Goal: Task Accomplishment & Management: Complete application form

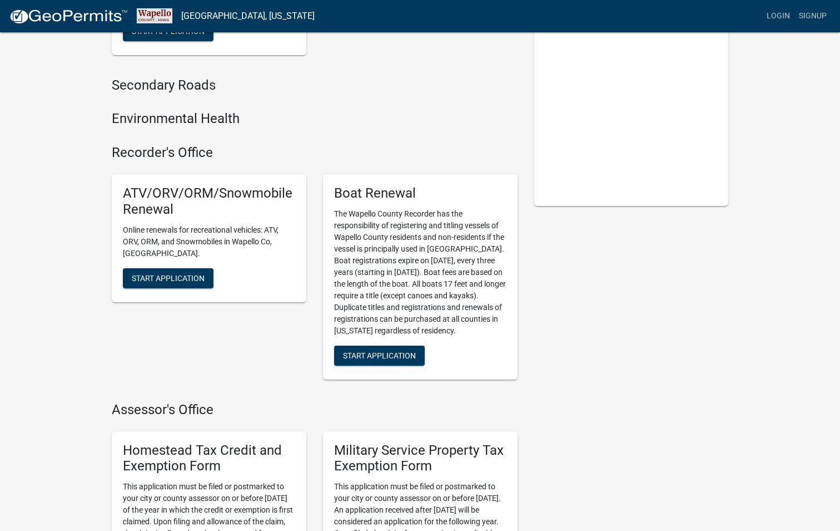
scroll to position [167, 0]
click at [409, 357] on span "Start Application" at bounding box center [379, 354] width 73 height 9
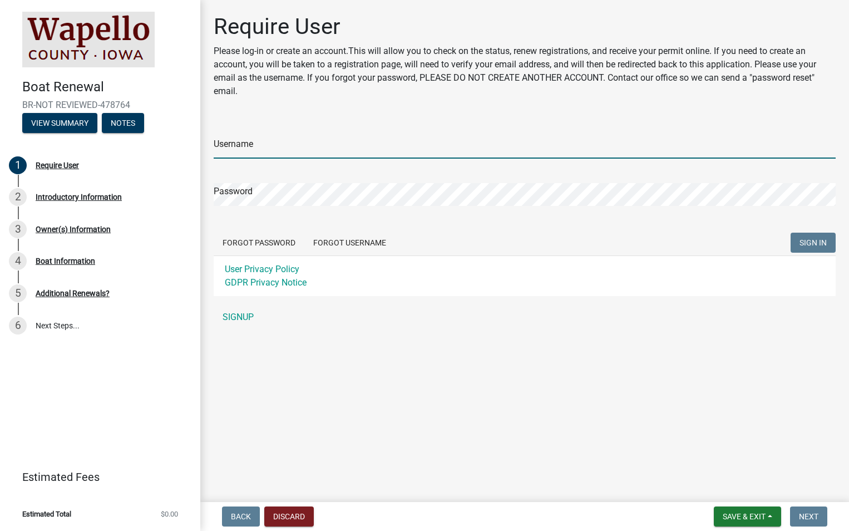
click at [251, 146] on input "Username" at bounding box center [525, 147] width 622 height 23
type input "russk"
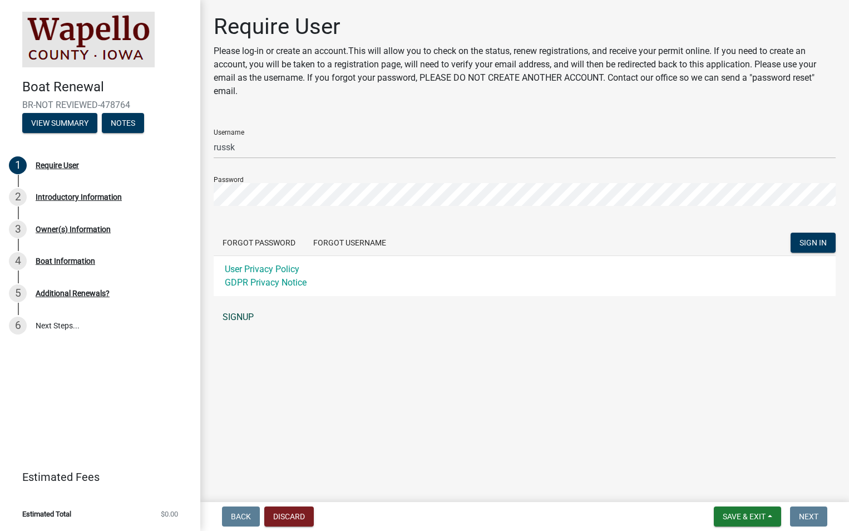
click at [245, 315] on link "SIGNUP" at bounding box center [525, 317] width 622 height 22
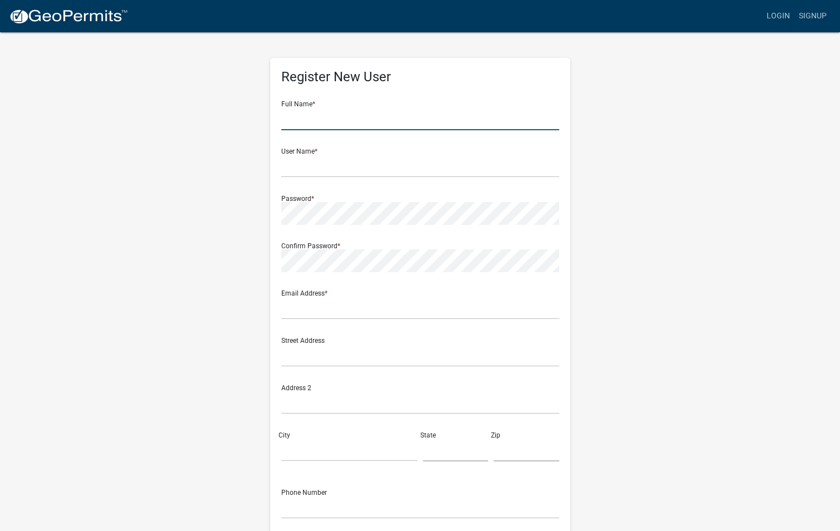
click at [330, 120] on input "text" at bounding box center [420, 118] width 278 height 23
type input "Russell"
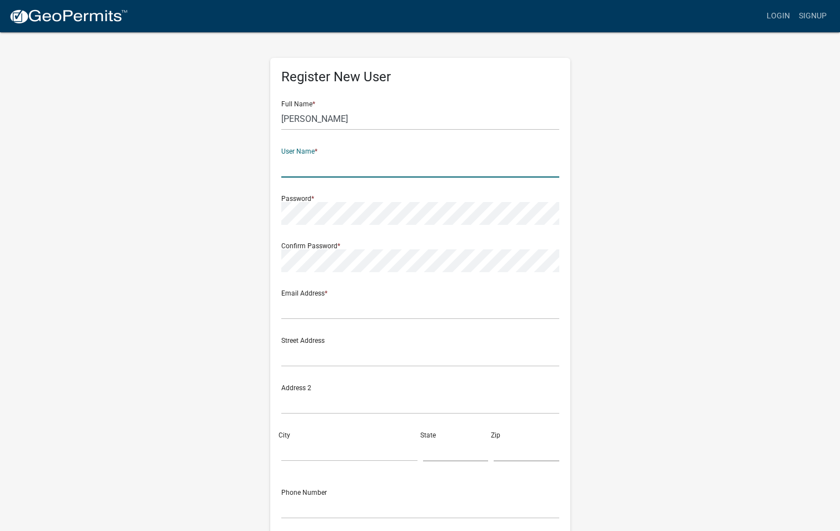
type input "R"
type input "russk"
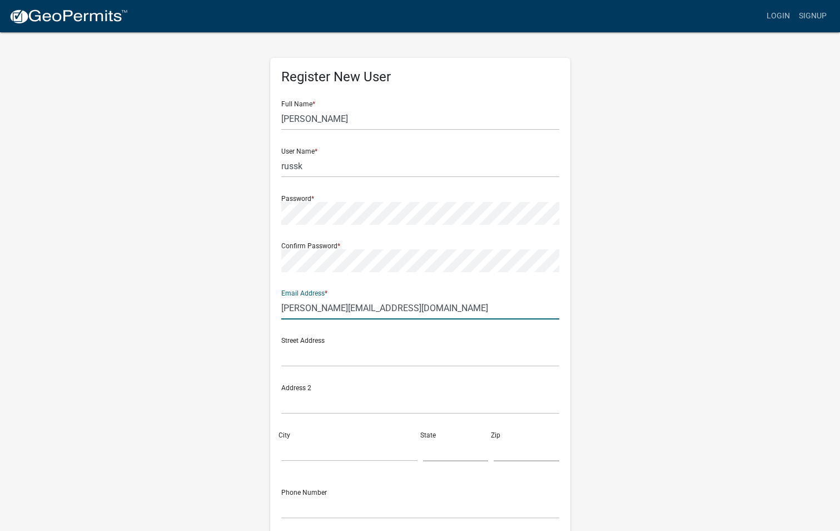
type input "russ@thepetxchange.com"
click at [205, 353] on div "Register New User Full Name * Russell User Name * russk Password * Confirm Pass…" at bounding box center [420, 328] width 634 height 595
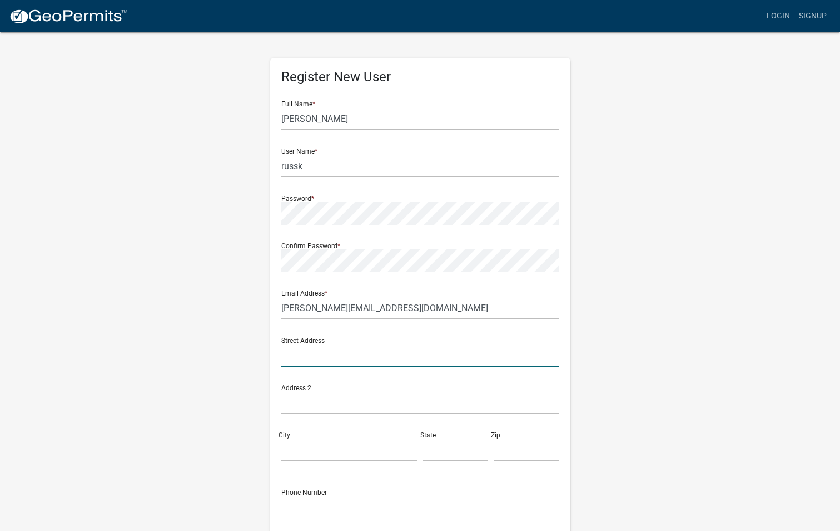
click at [294, 354] on input "text" at bounding box center [420, 355] width 278 height 23
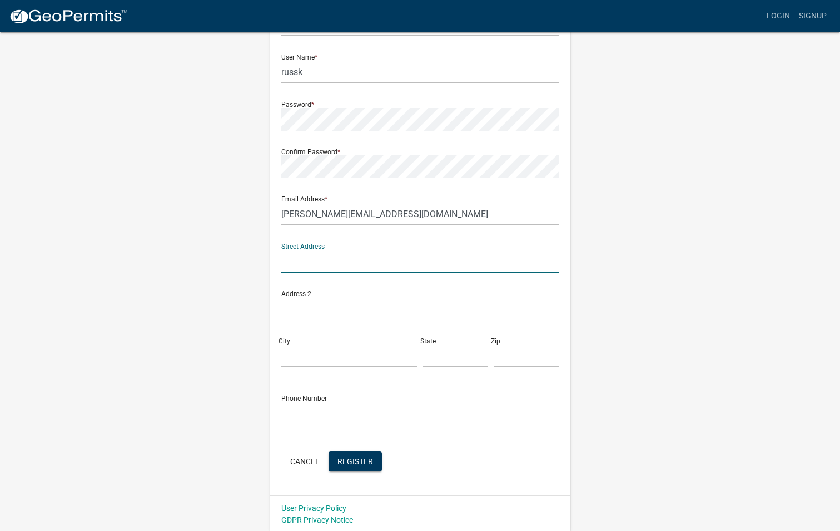
scroll to position [96, 0]
type input "2465 Mowhawk LN"
type input "Osage Beach"
type input "MO"
type input "65065"
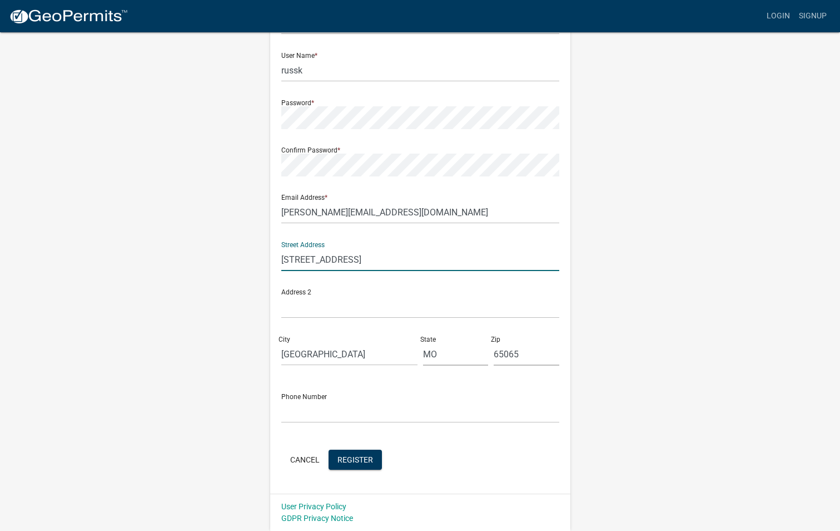
type input "6412267877"
click at [356, 463] on span "Register" at bounding box center [356, 458] width 36 height 9
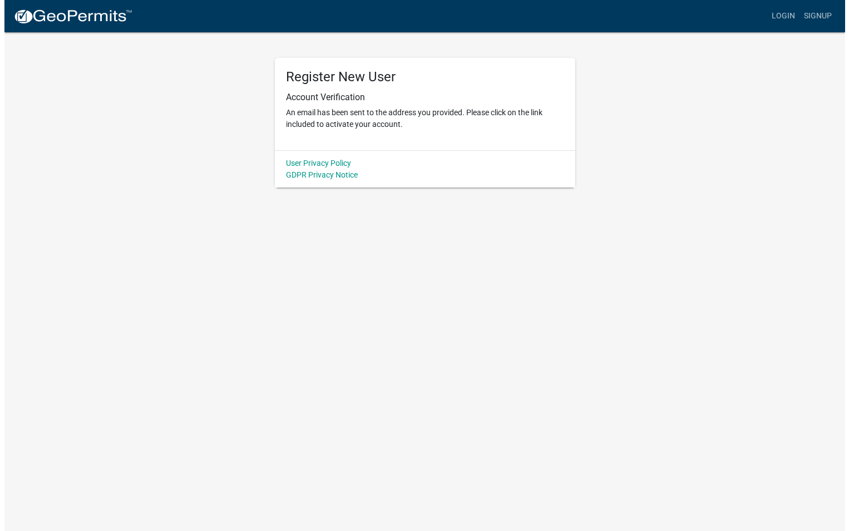
scroll to position [0, 0]
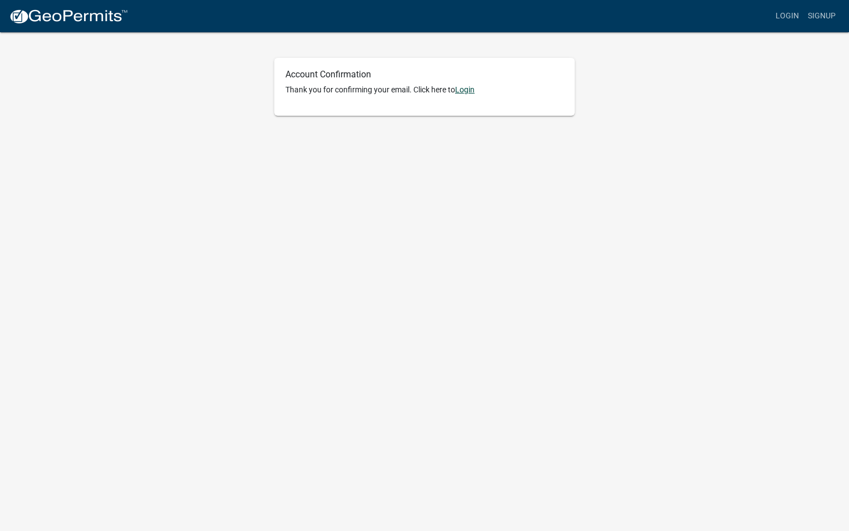
click at [465, 91] on link "Login" at bounding box center [464, 89] width 19 height 9
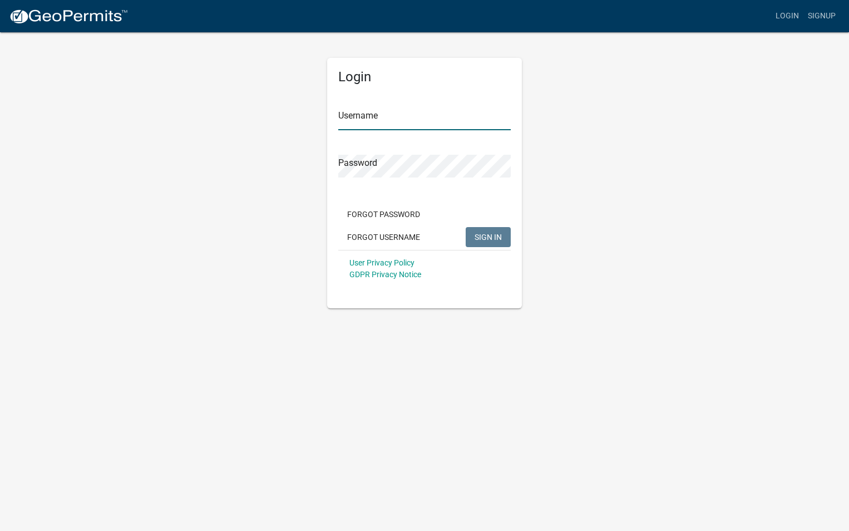
click at [382, 121] on input "Username" at bounding box center [424, 118] width 172 height 23
type input "russk"
click at [487, 236] on span "SIGN IN" at bounding box center [487, 236] width 27 height 9
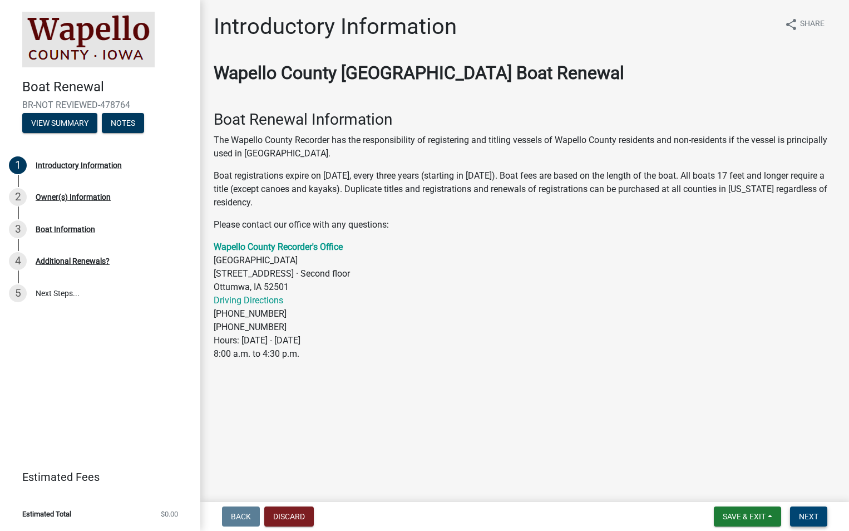
click at [811, 516] on span "Next" at bounding box center [808, 516] width 19 height 9
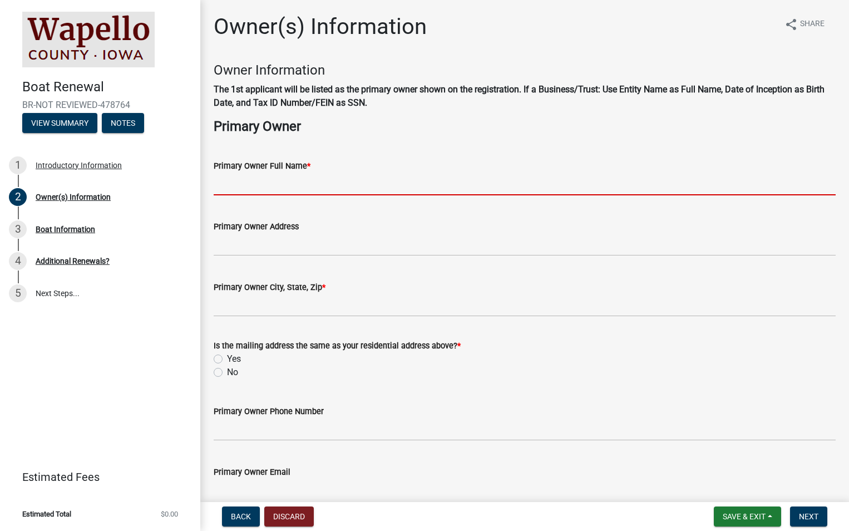
click at [295, 173] on input "Primary Owner Full Name *" at bounding box center [525, 183] width 622 height 23
type input "Russell Kirk"
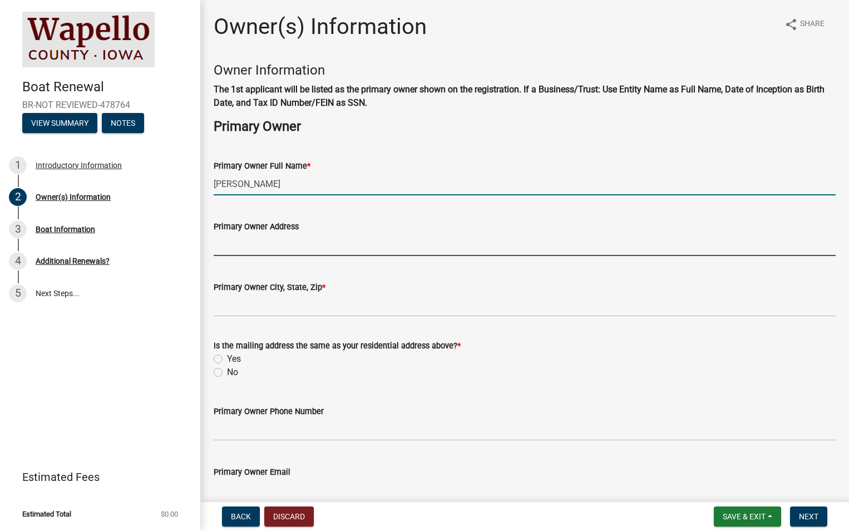
type input "2465 Mowhawk LN"
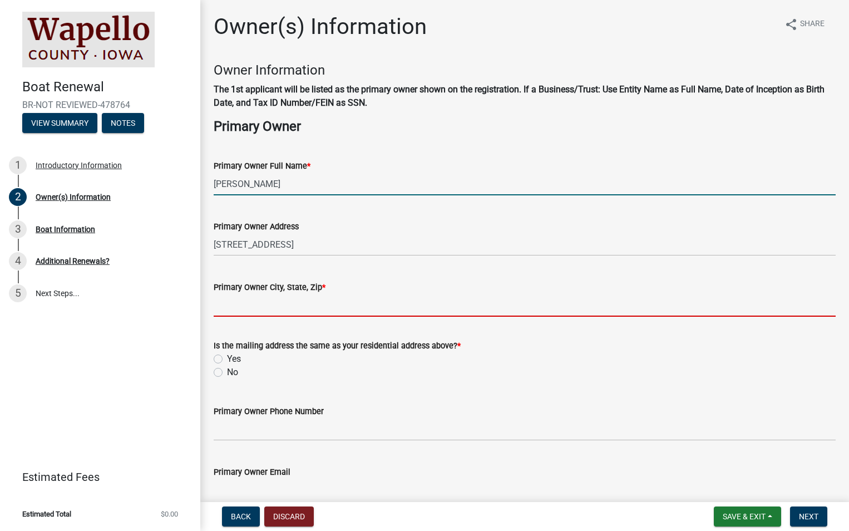
type input "Osage Beach"
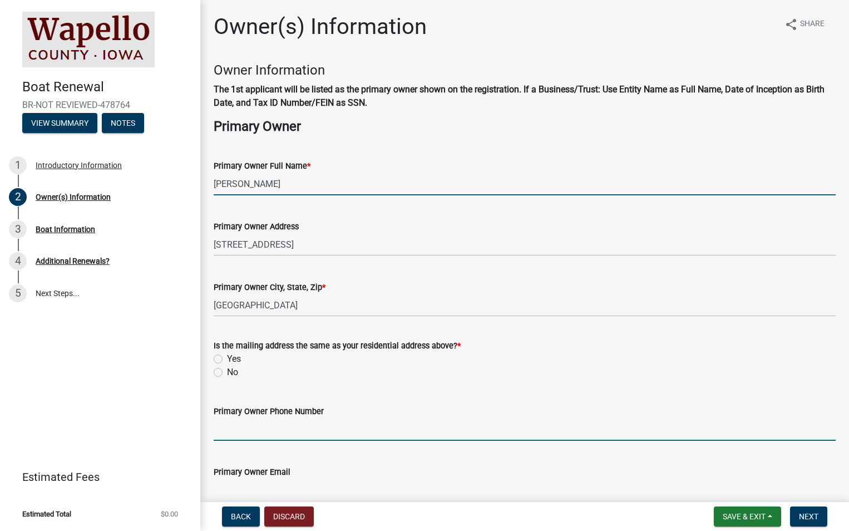
type input "6412267877"
type input "russ@thepetxchange.com"
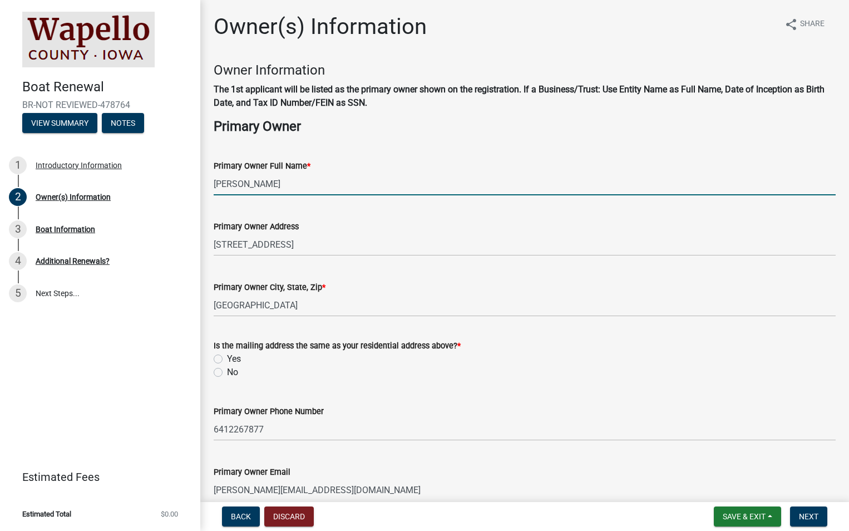
type input "04/11/1980"
type input "MO"
select select "9"
select select "2025"
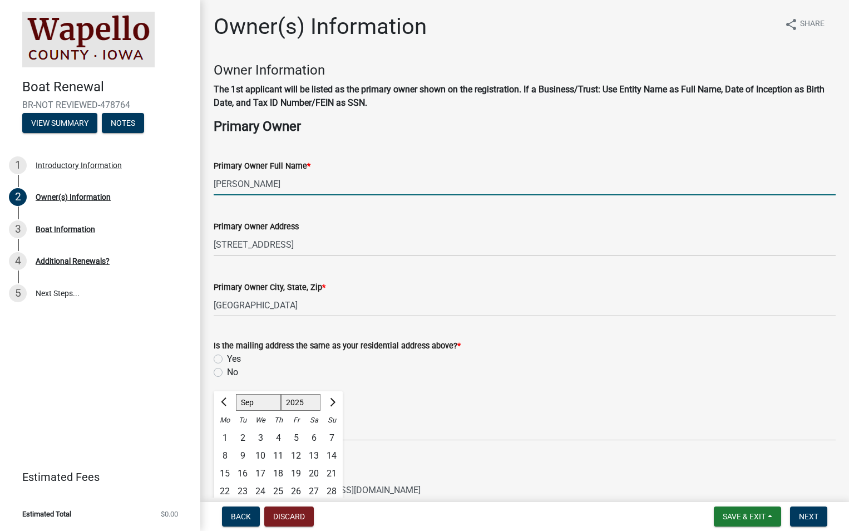
scroll to position [9, 0]
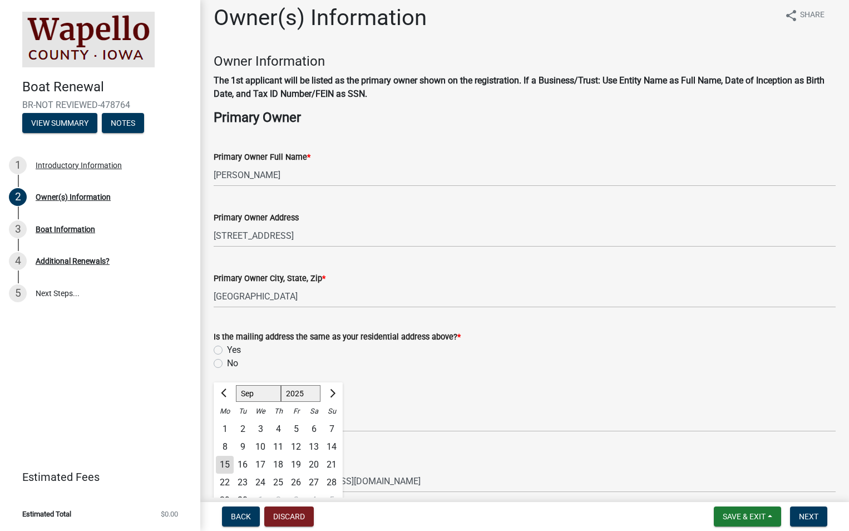
click at [227, 350] on label "Yes" at bounding box center [234, 349] width 14 height 13
click at [227, 350] on input "Yes" at bounding box center [230, 346] width 7 height 7
radio input "true"
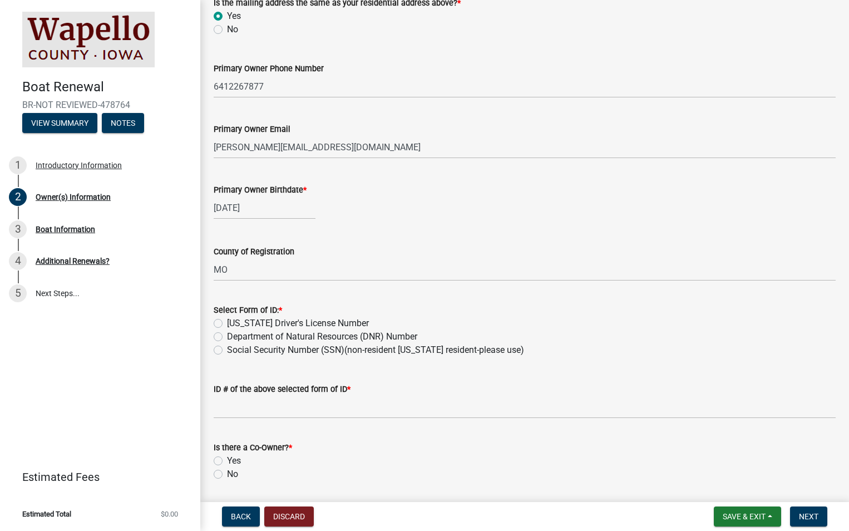
scroll to position [379, 0]
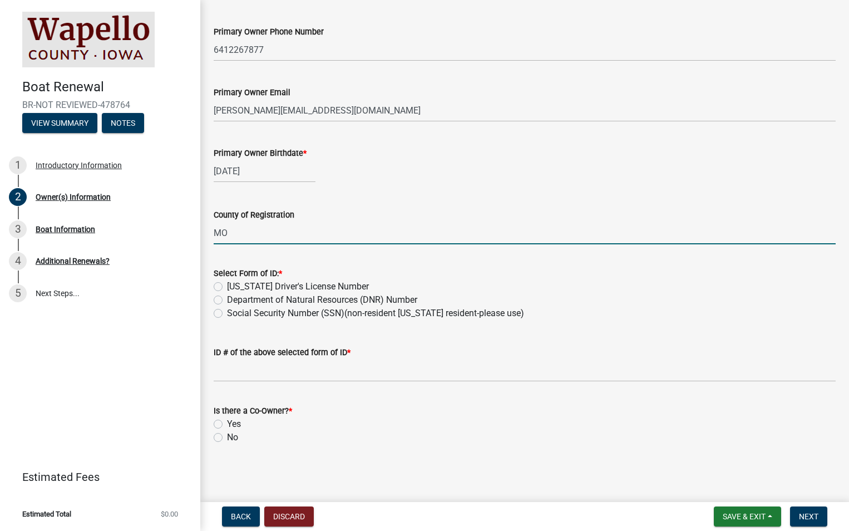
click at [235, 234] on input "MO" at bounding box center [525, 232] width 622 height 23
type input "M"
type input "wapello"
click at [227, 285] on label "Iowa Driver's License Number" at bounding box center [298, 286] width 142 height 13
click at [227, 285] on input "Iowa Driver's License Number" at bounding box center [230, 283] width 7 height 7
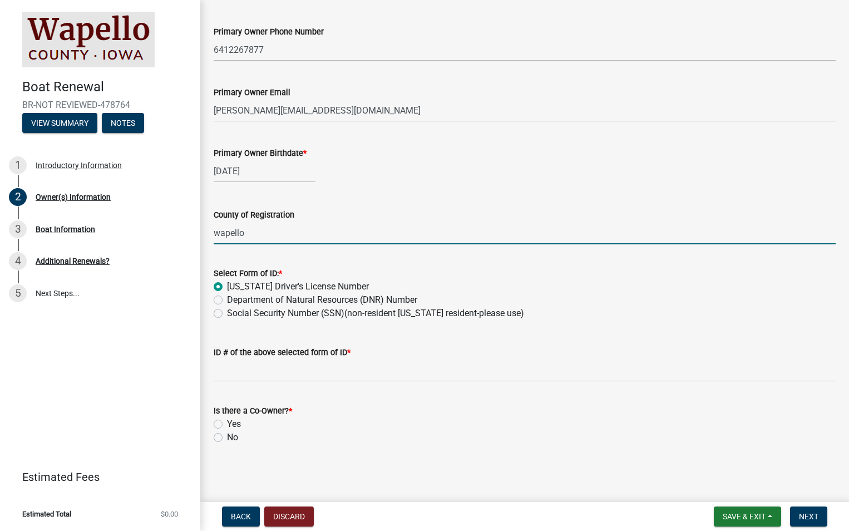
radio input "true"
click at [227, 311] on label "Social Security Number (SSN)(non-resident Iowa resident-please use)" at bounding box center [375, 312] width 297 height 13
click at [227, 311] on input "Social Security Number (SSN)(non-resident Iowa resident-please use)" at bounding box center [230, 309] width 7 height 7
radio input "true"
click at [227, 439] on label "No" at bounding box center [232, 436] width 11 height 13
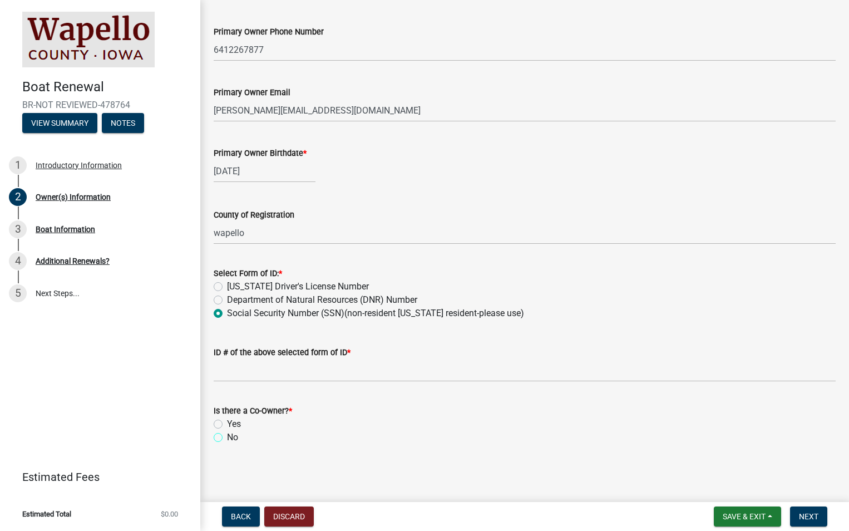
click at [227, 438] on input "No" at bounding box center [230, 433] width 7 height 7
radio input "true"
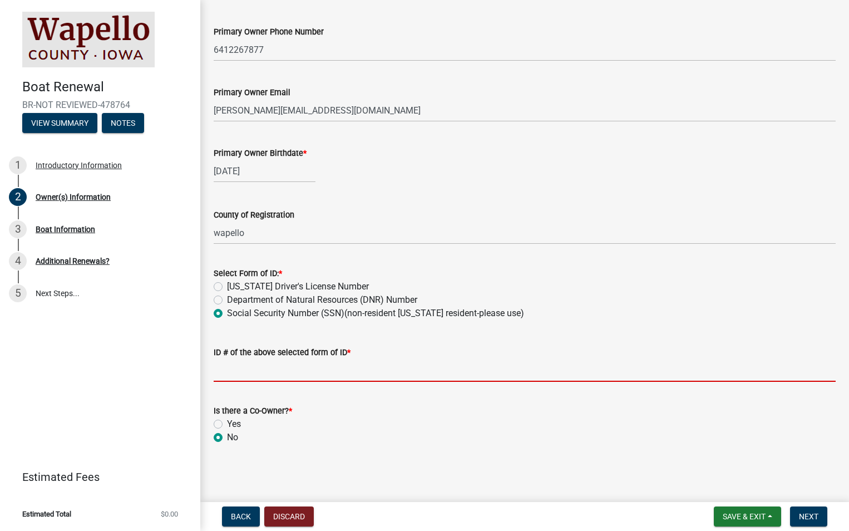
click at [323, 366] on input "ID # of the above selected form of ID *" at bounding box center [525, 370] width 622 height 23
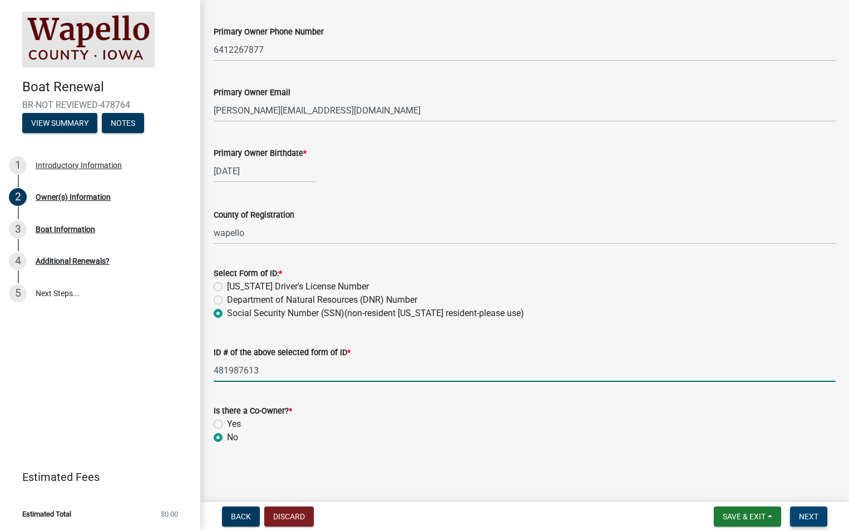
type input "481987613"
click at [815, 517] on span "Next" at bounding box center [808, 516] width 19 height 9
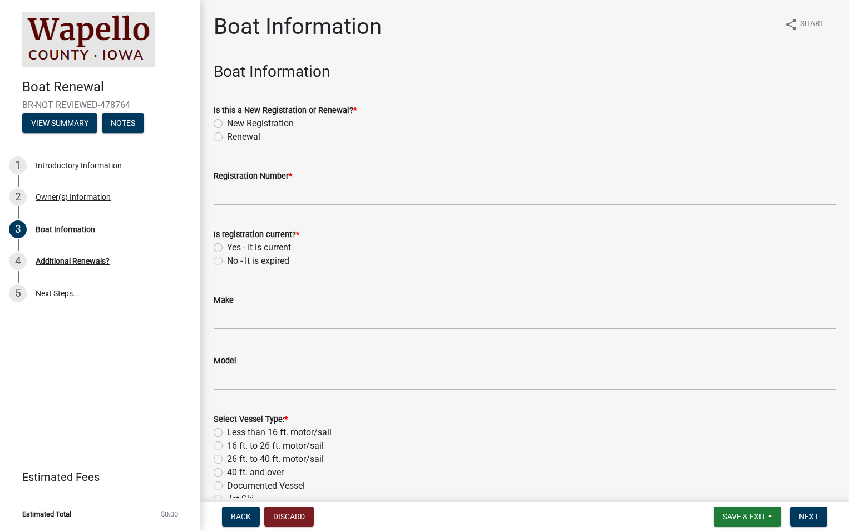
click at [227, 139] on label "Renewal" at bounding box center [243, 136] width 33 height 13
click at [227, 137] on input "Renewal" at bounding box center [230, 133] width 7 height 7
radio input "true"
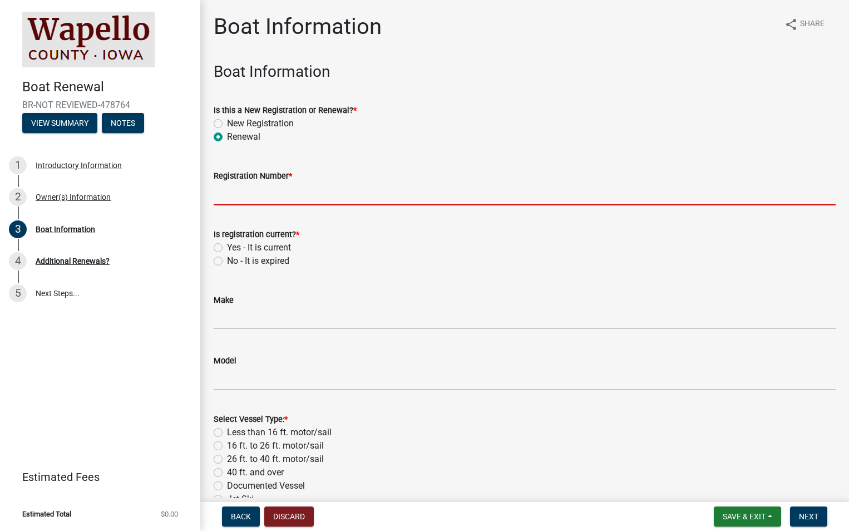
click at [252, 192] on input "Registration Number *" at bounding box center [525, 193] width 622 height 23
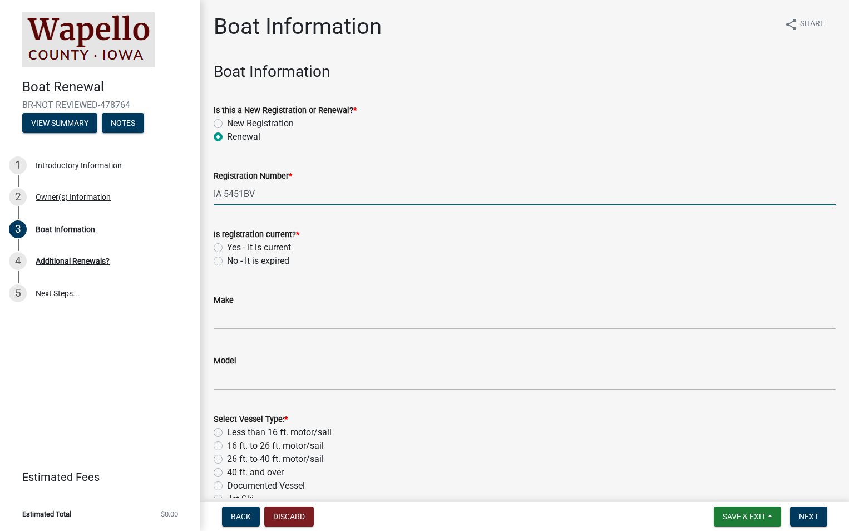
type input "IA 5451BV"
click at [227, 263] on label "No - It is expired" at bounding box center [258, 260] width 62 height 13
click at [227, 261] on input "No - It is expired" at bounding box center [230, 257] width 7 height 7
radio input "true"
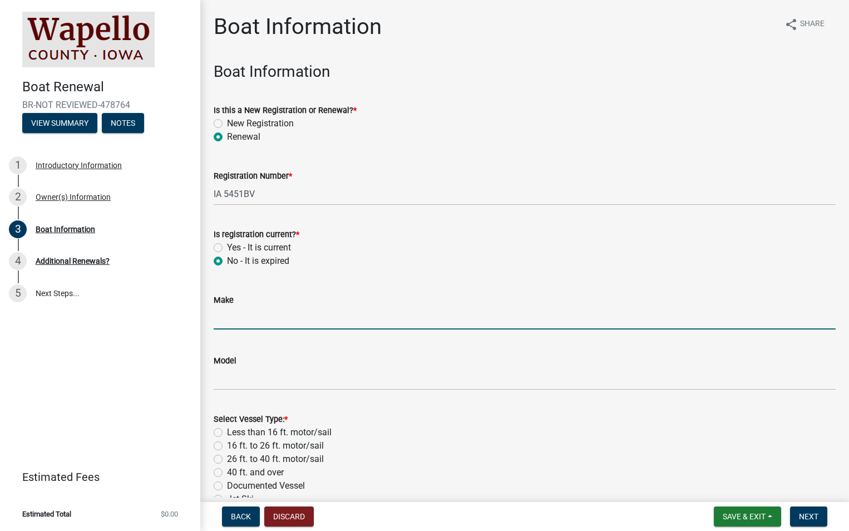
click at [244, 321] on input "Make" at bounding box center [525, 317] width 622 height 23
type input "g3 boats"
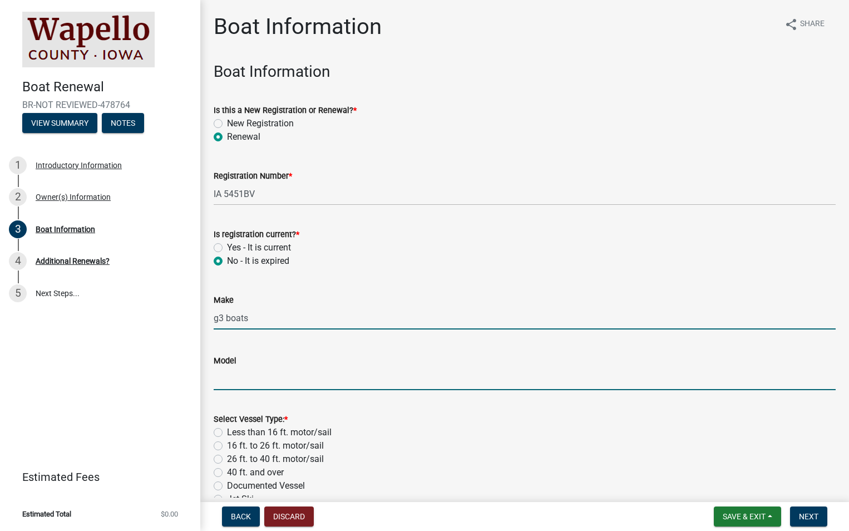
click at [244, 381] on input "Model" at bounding box center [525, 378] width 622 height 23
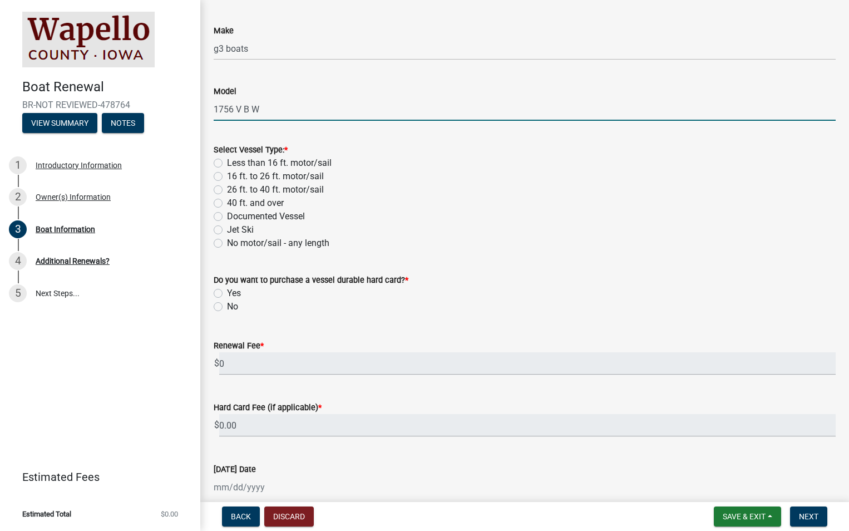
scroll to position [278, 0]
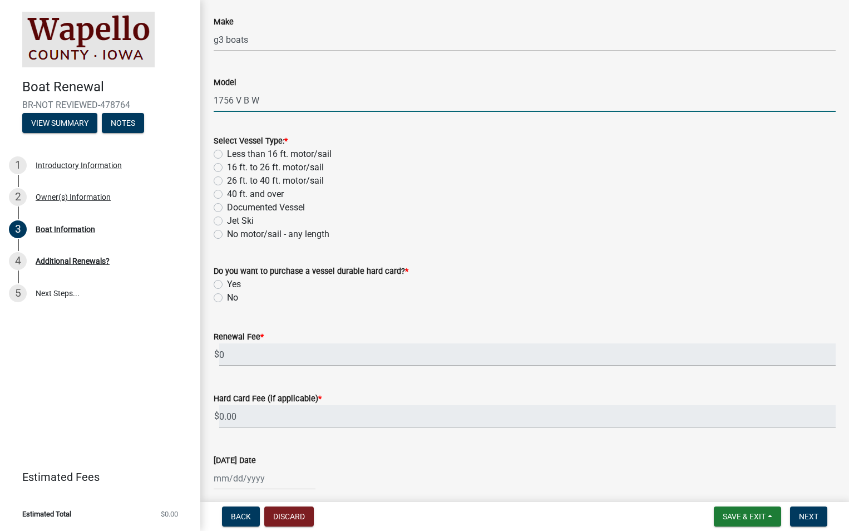
type input "1756 V B W"
click at [227, 169] on label "16 ft. to 26 ft. motor/sail" at bounding box center [275, 167] width 97 height 13
click at [227, 168] on input "16 ft. to 26 ft. motor/sail" at bounding box center [230, 164] width 7 height 7
radio input "true"
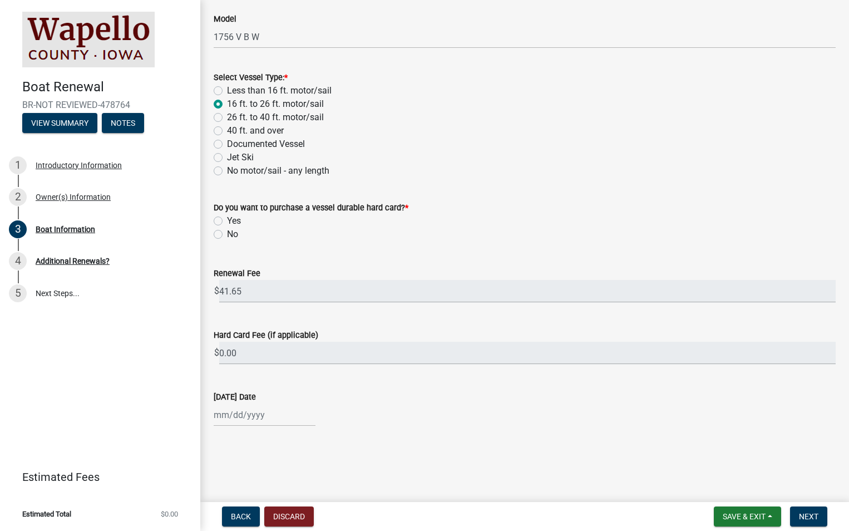
click at [227, 221] on label "Yes" at bounding box center [234, 220] width 14 height 13
click at [227, 221] on input "Yes" at bounding box center [230, 217] width 7 height 7
radio input "true"
click at [236, 417] on div at bounding box center [265, 414] width 102 height 23
select select "9"
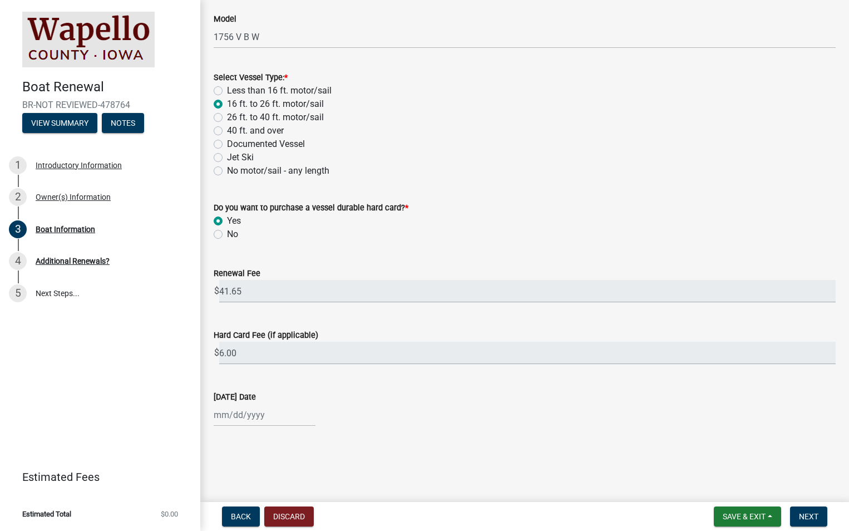
select select "2025"
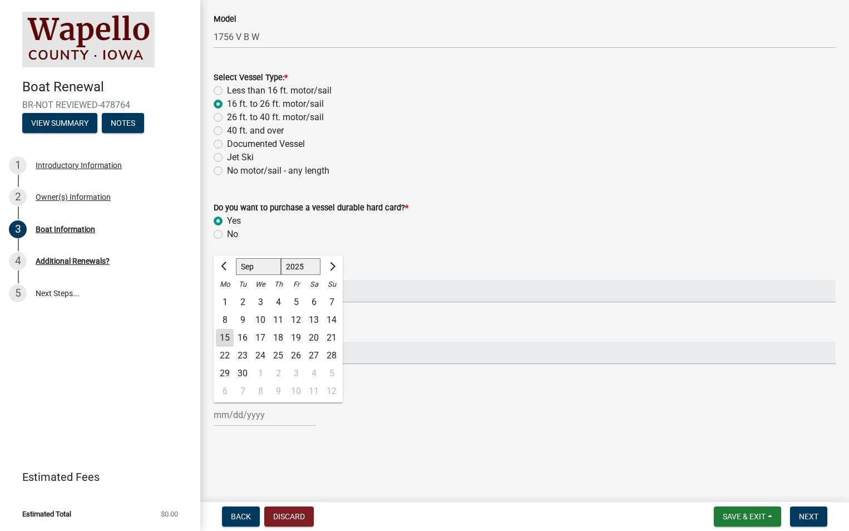
click at [226, 335] on div "15" at bounding box center [225, 338] width 18 height 18
type input "09/15/2025"
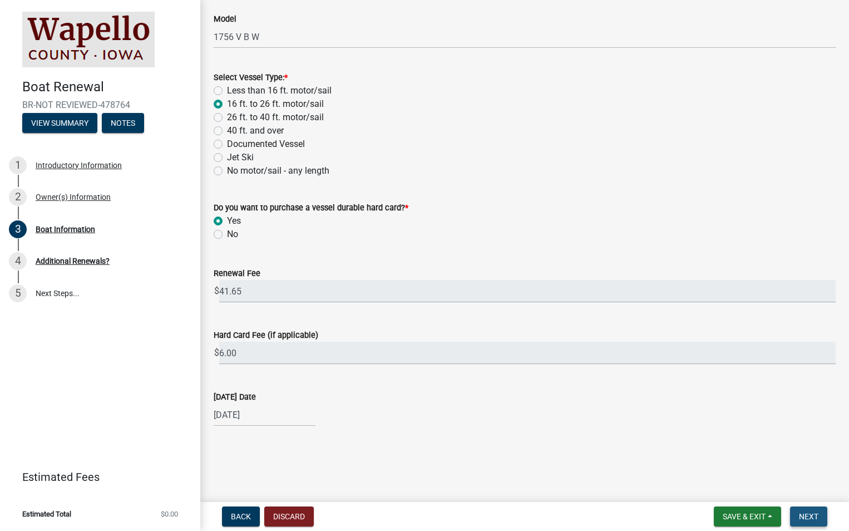
click at [809, 518] on span "Next" at bounding box center [808, 516] width 19 height 9
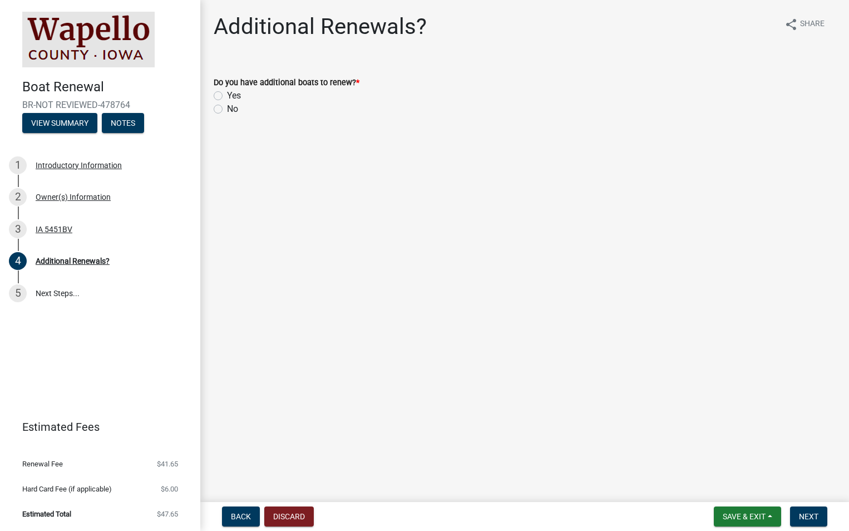
click at [227, 110] on label "No" at bounding box center [232, 108] width 11 height 13
click at [227, 110] on input "No" at bounding box center [230, 105] width 7 height 7
radio input "true"
click at [806, 514] on span "Next" at bounding box center [808, 516] width 19 height 9
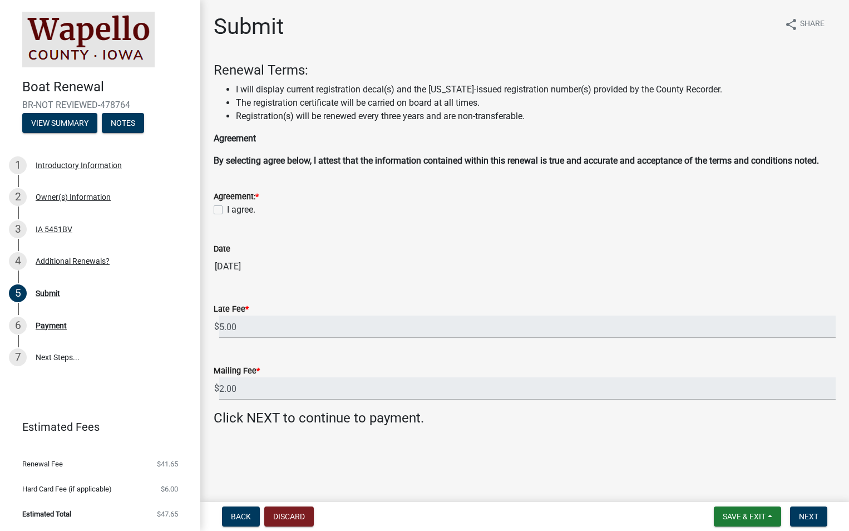
click at [227, 211] on label "I agree." at bounding box center [241, 209] width 28 height 13
click at [227, 210] on input "I agree." at bounding box center [230, 206] width 7 height 7
checkbox input "true"
click at [812, 513] on span "Next" at bounding box center [808, 516] width 19 height 9
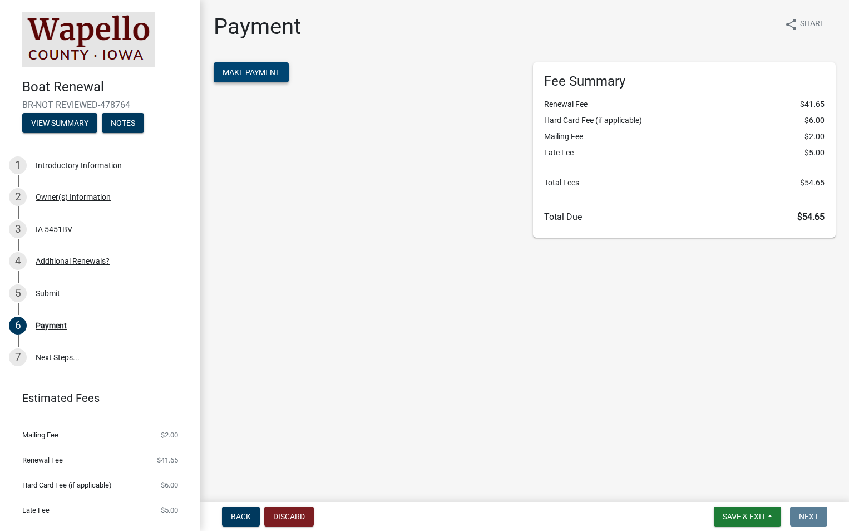
click at [247, 75] on span "Make Payment" at bounding box center [250, 72] width 57 height 9
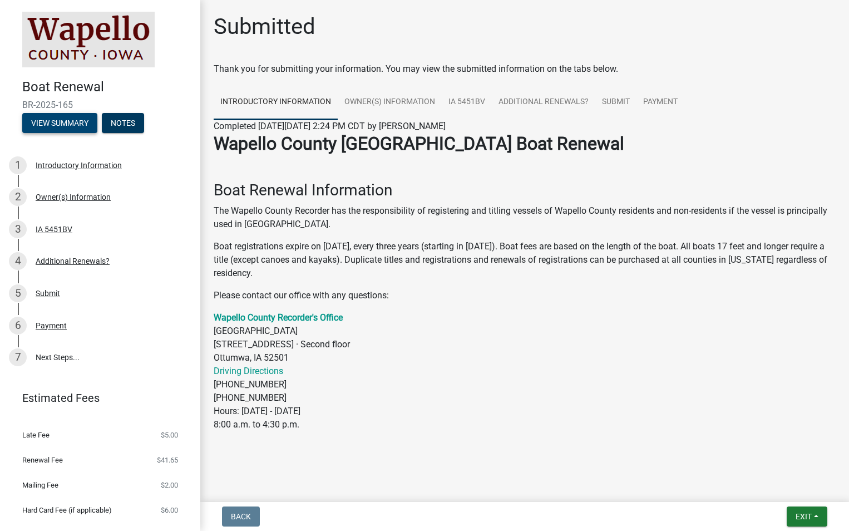
click at [61, 125] on button "View Summary" at bounding box center [59, 123] width 75 height 20
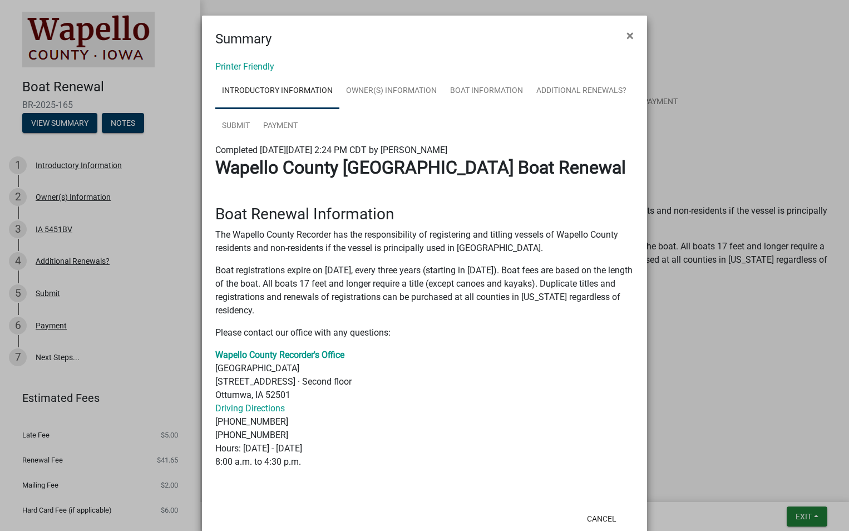
click at [713, 163] on ngb-modal-window "Summary × Printer Friendly Introductory Information Owner(s) Information Boat I…" at bounding box center [424, 265] width 849 height 531
